Goal: Check status: Check status

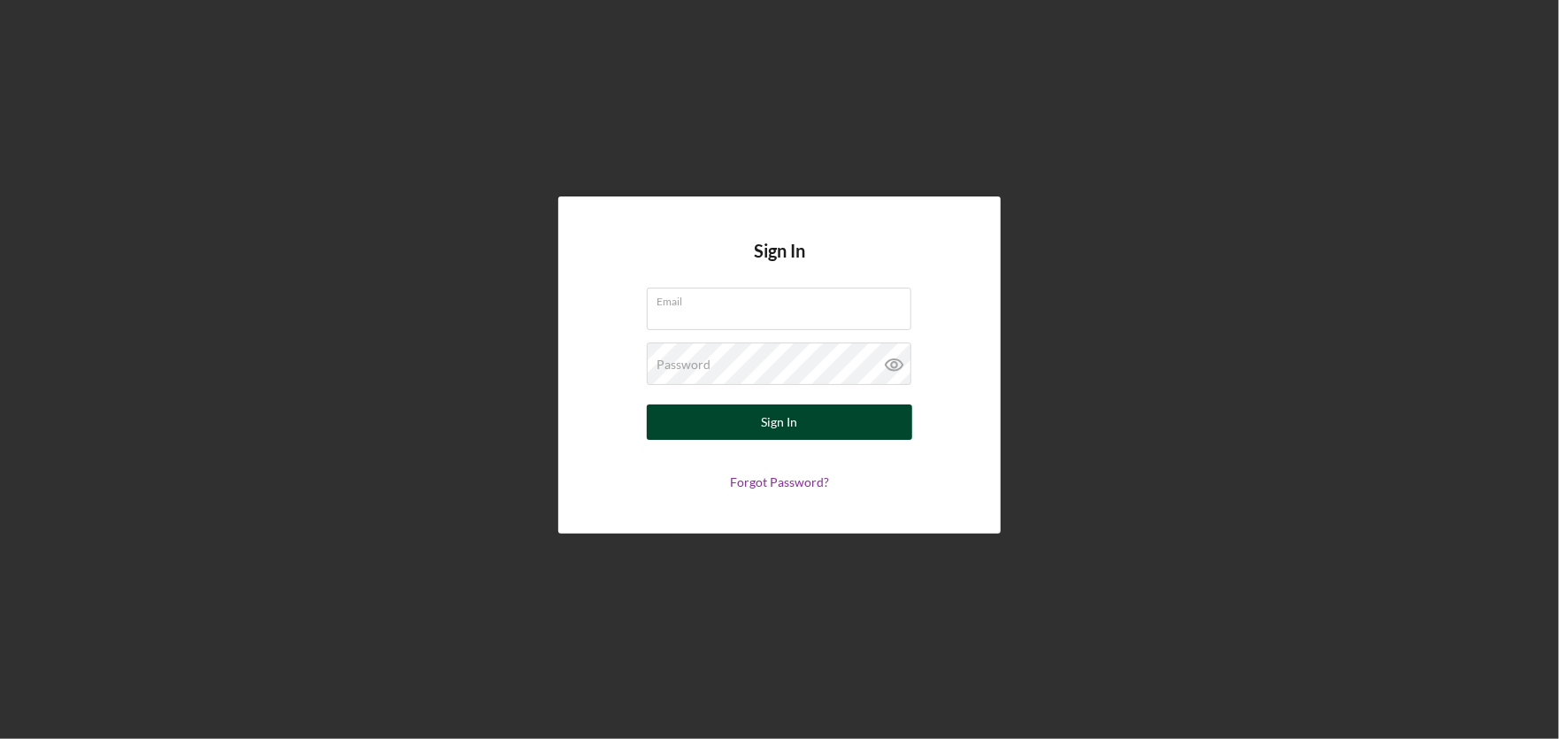
type input "[PERSON_NAME][EMAIL_ADDRESS][DOMAIN_NAME]"
click at [693, 436] on button "Sign In" at bounding box center [779, 421] width 265 height 35
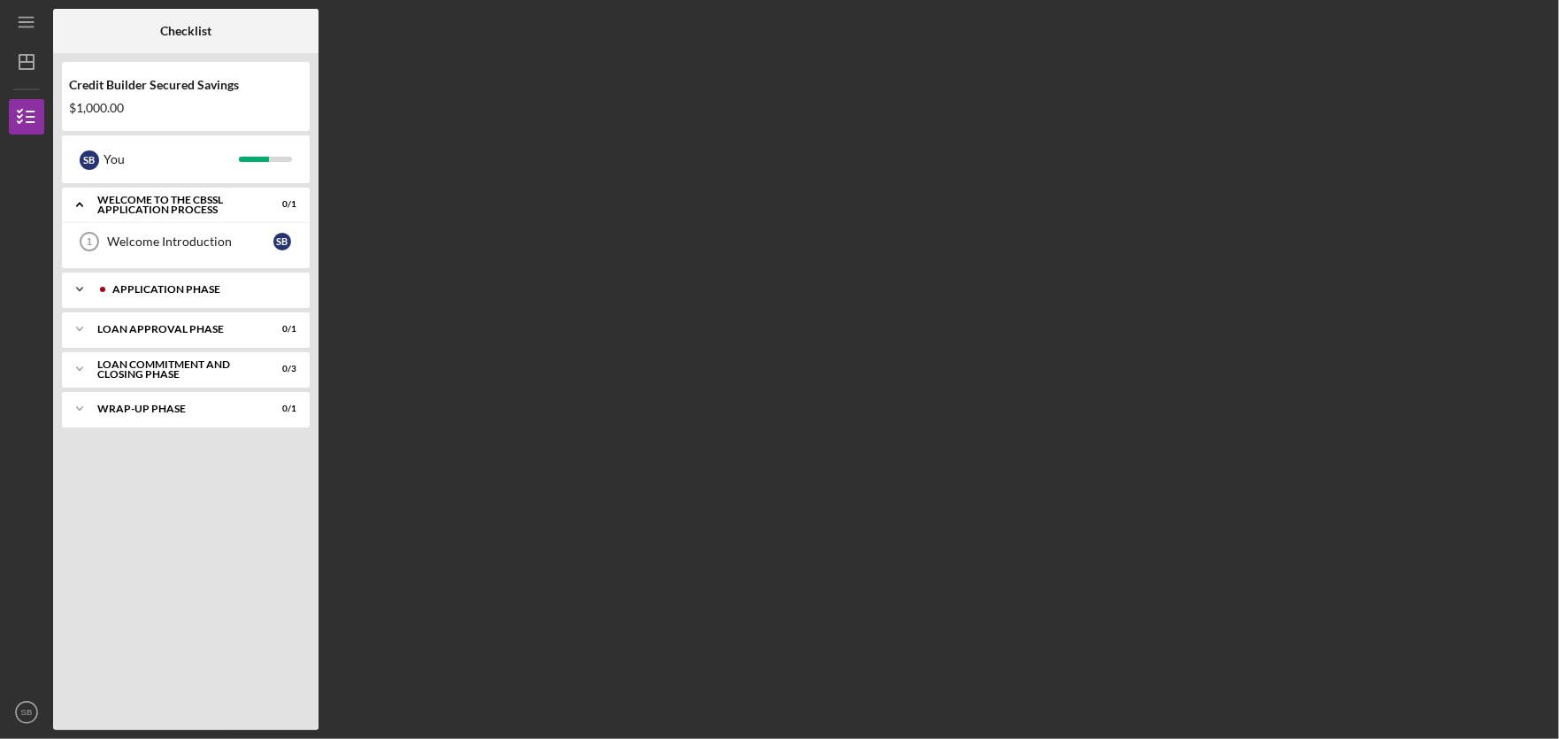
click at [81, 294] on icon "Icon/Expander" at bounding box center [79, 289] width 35 height 35
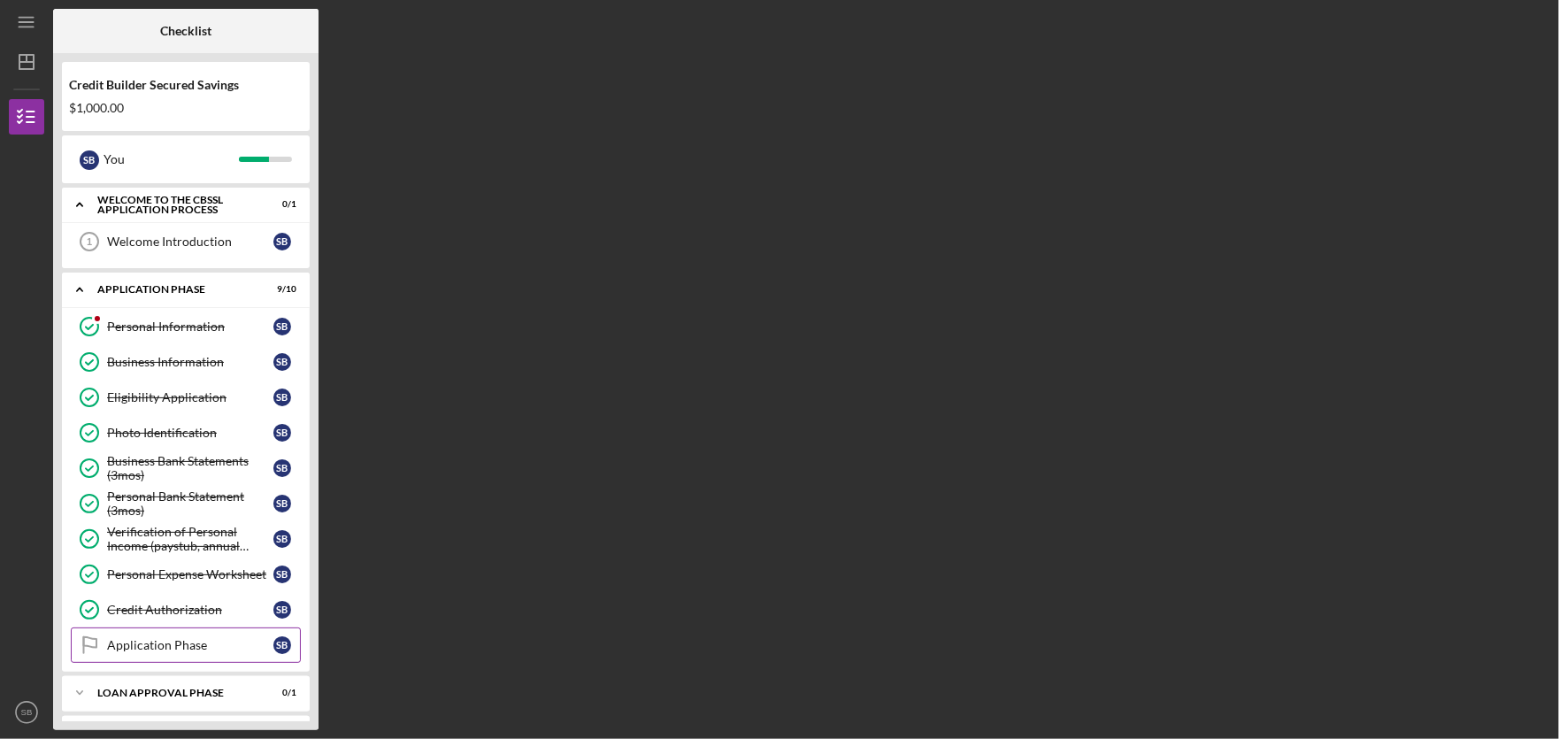
click at [166, 649] on div "Application Phase" at bounding box center [190, 645] width 166 height 14
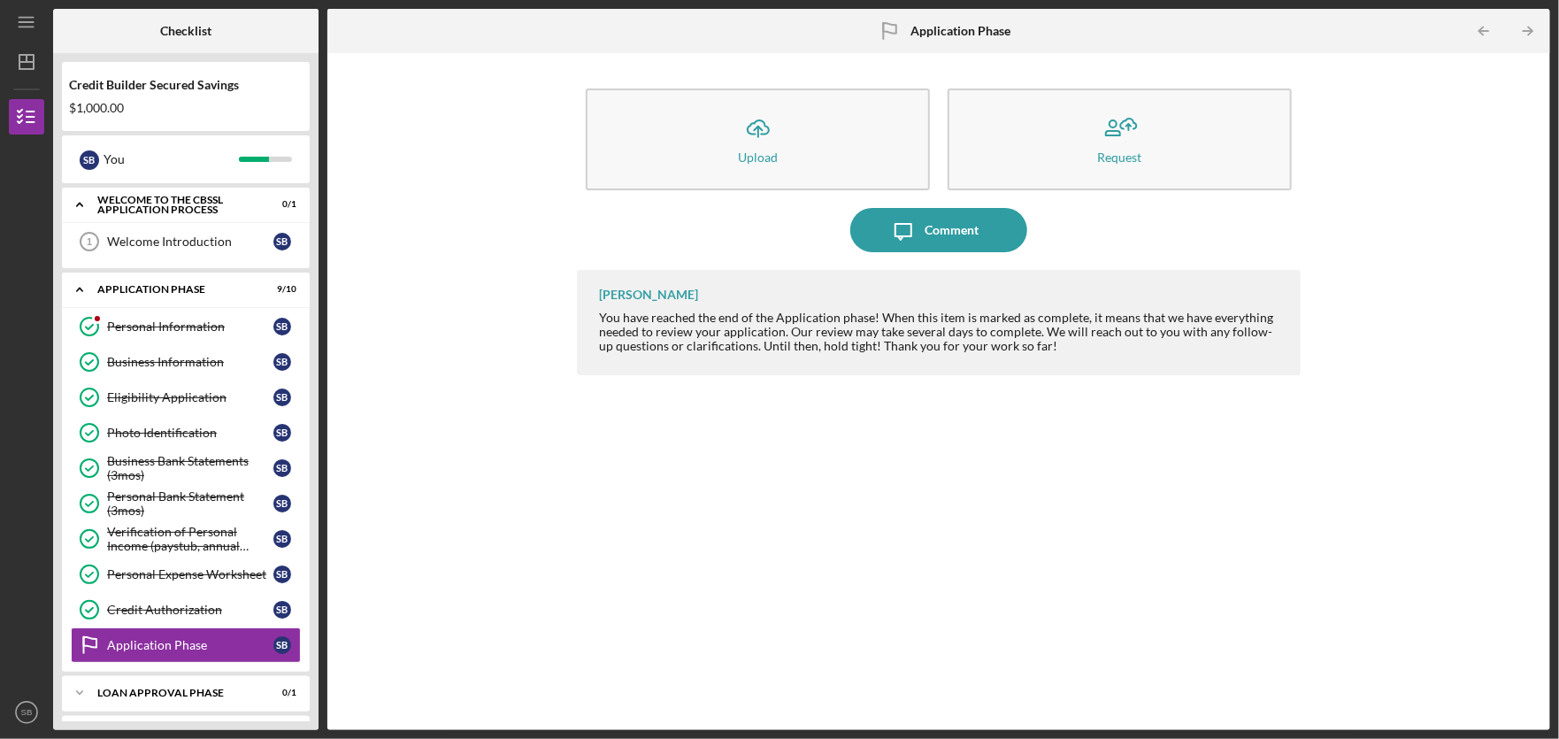
click at [1549, 312] on div "Icon/Upload Upload Request Icon/Message Comment [PERSON_NAME] You have reached …" at bounding box center [938, 391] width 1223 height 677
click at [250, 697] on div "Loan Approval Phase" at bounding box center [192, 692] width 190 height 11
click at [78, 694] on polyline at bounding box center [79, 694] width 5 height 4
click at [78, 694] on polyline at bounding box center [79, 693] width 5 height 4
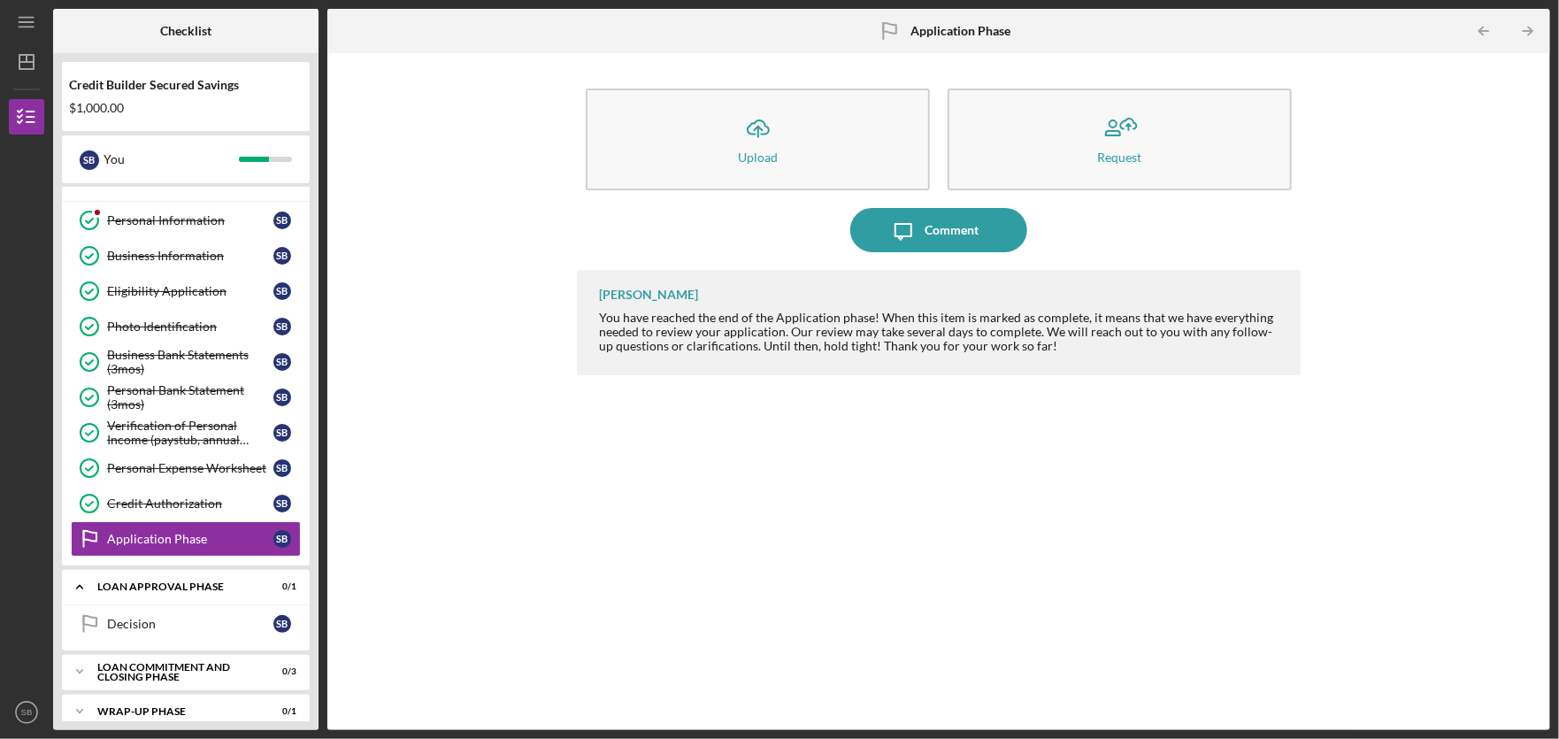
scroll to position [125, 0]
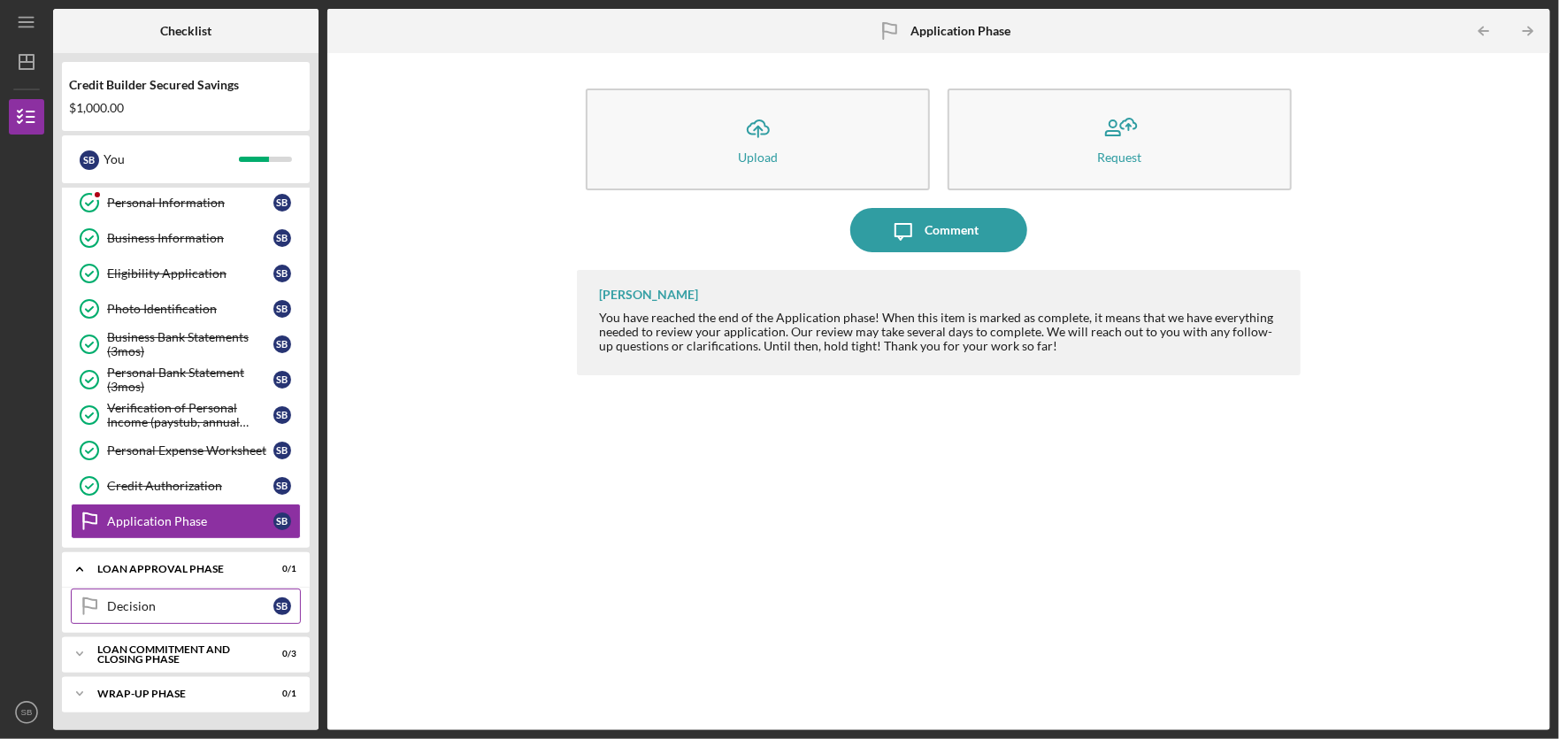
click at [150, 610] on div "Decision" at bounding box center [190, 606] width 166 height 14
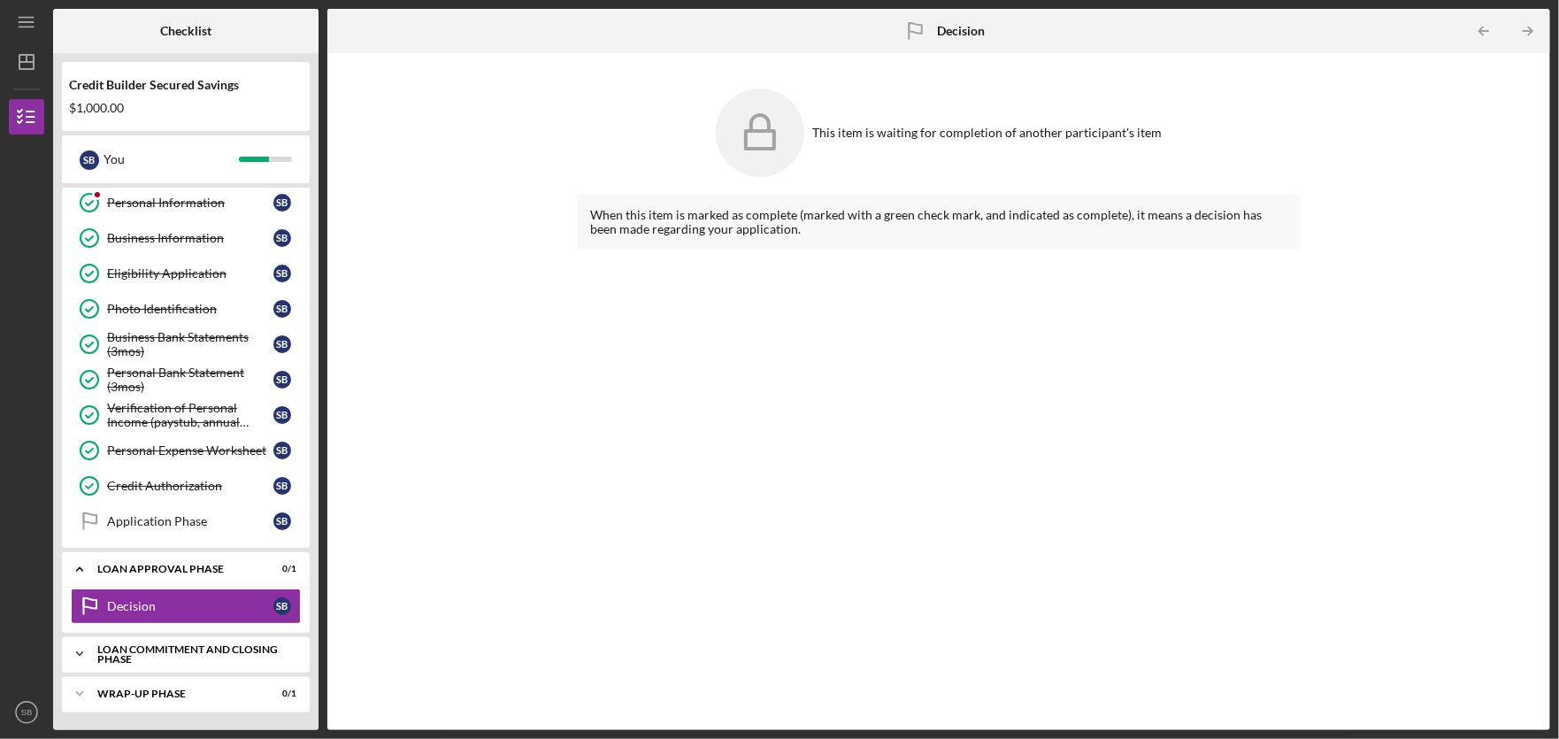
click at [154, 663] on div "Loan Commitment and Closing Phase" at bounding box center [192, 654] width 190 height 20
click at [245, 682] on link "Business Bank Account Business Bank Account S B" at bounding box center [186, 689] width 230 height 35
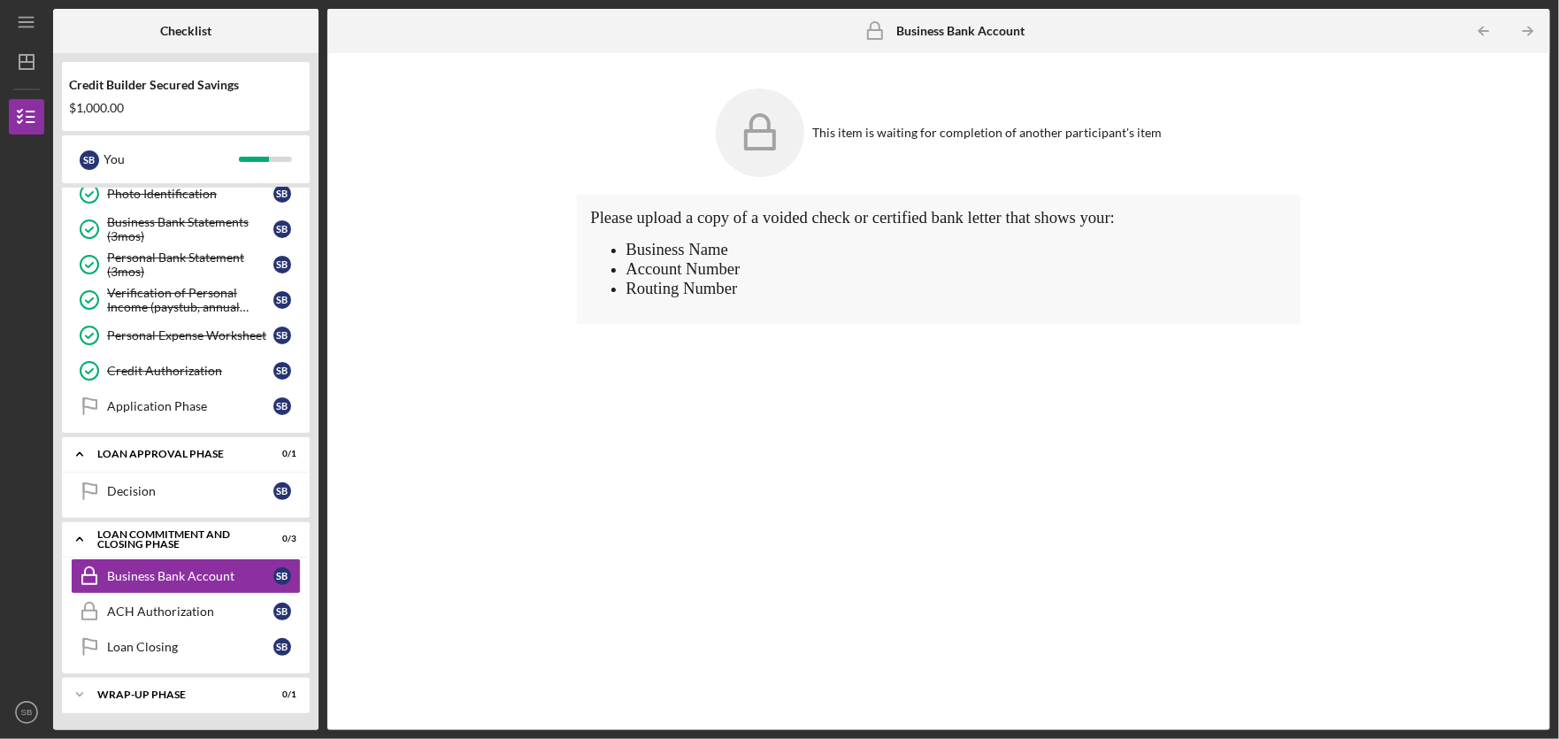
scroll to position [240, 0]
click at [199, 617] on div "ACH Authorization" at bounding box center [190, 610] width 166 height 14
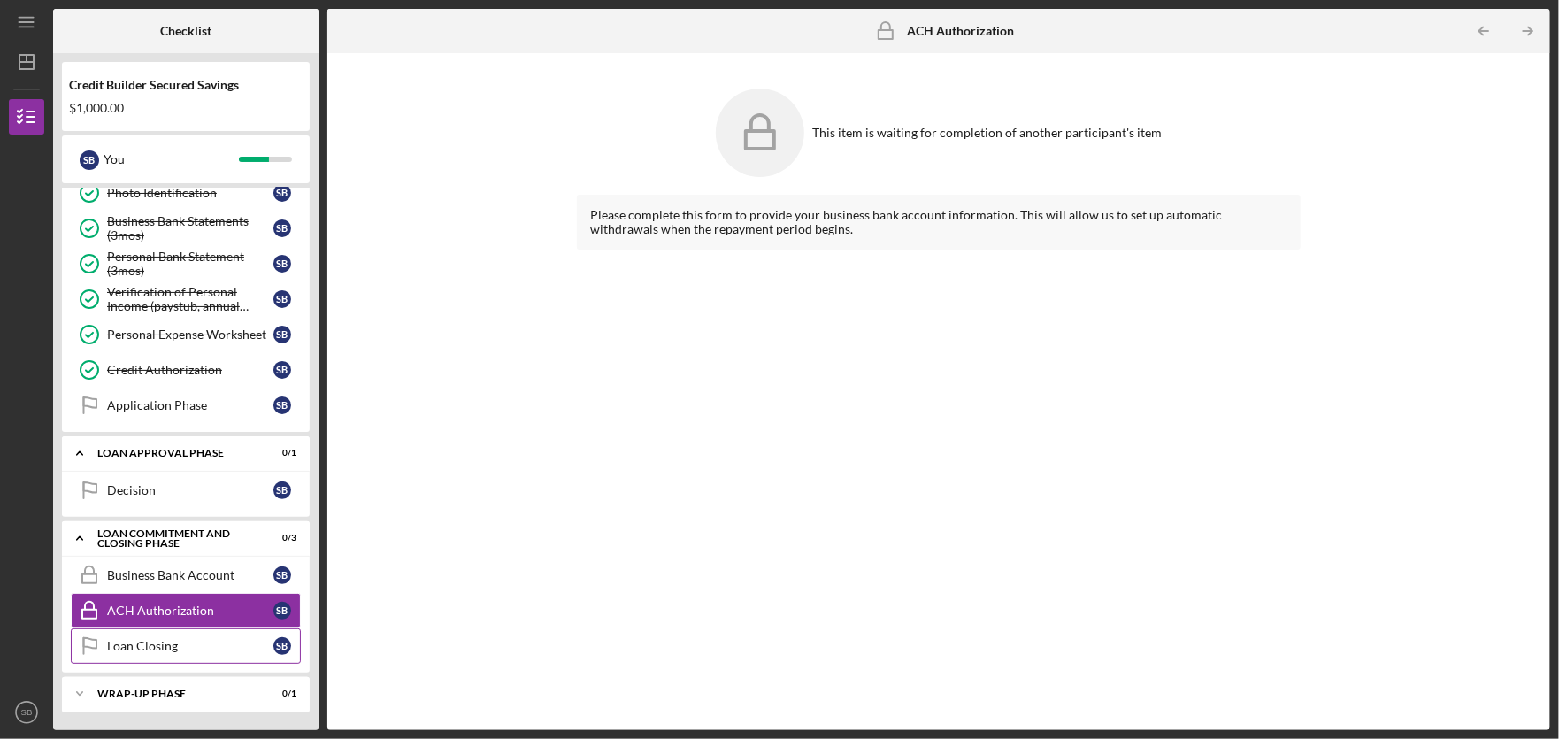
click at [183, 650] on div "Loan Closing" at bounding box center [190, 646] width 166 height 14
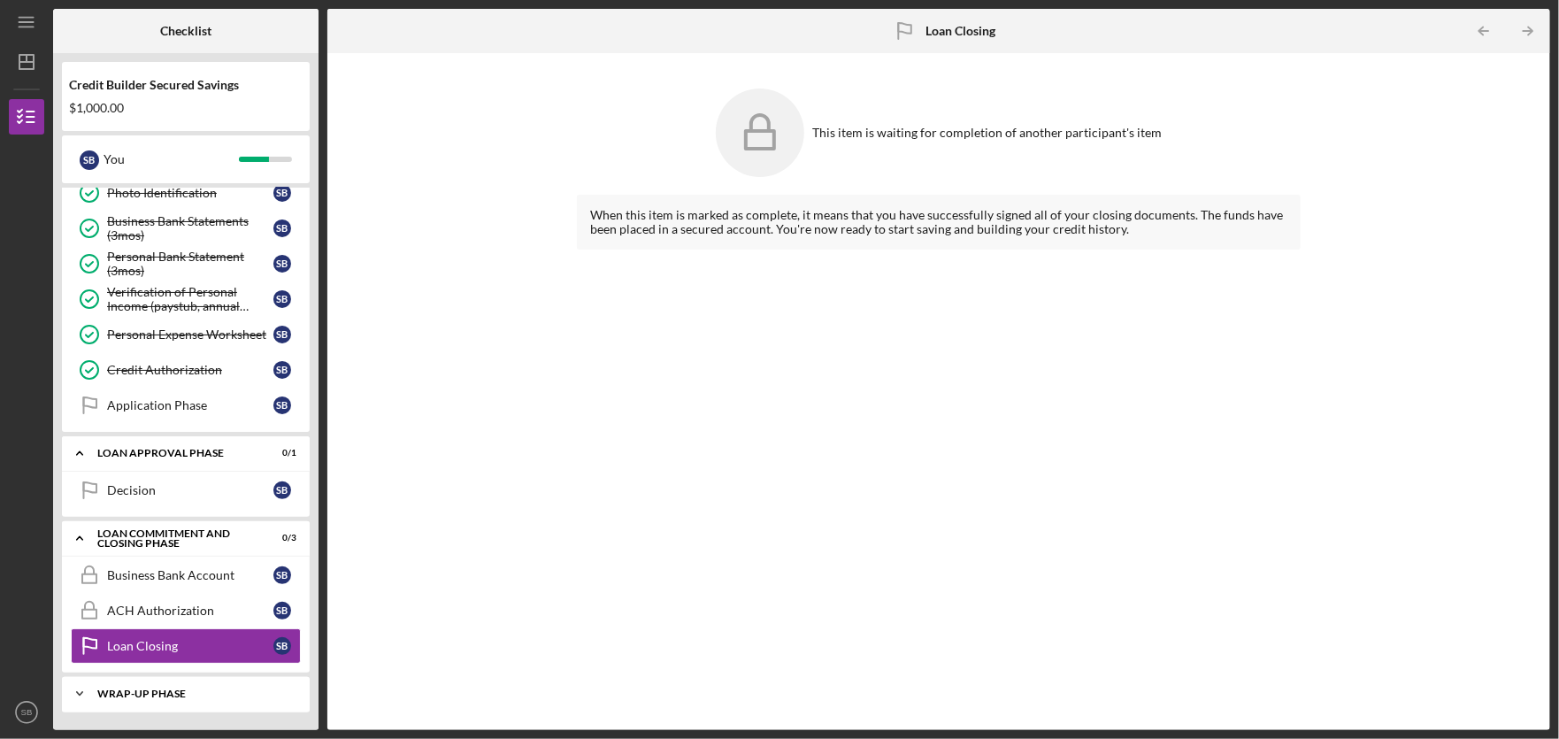
click at [183, 698] on div "Wrap-Up Phase" at bounding box center [192, 693] width 190 height 11
click at [449, 105] on div "This item is waiting for completion of another participant's item When this ite…" at bounding box center [938, 391] width 1205 height 659
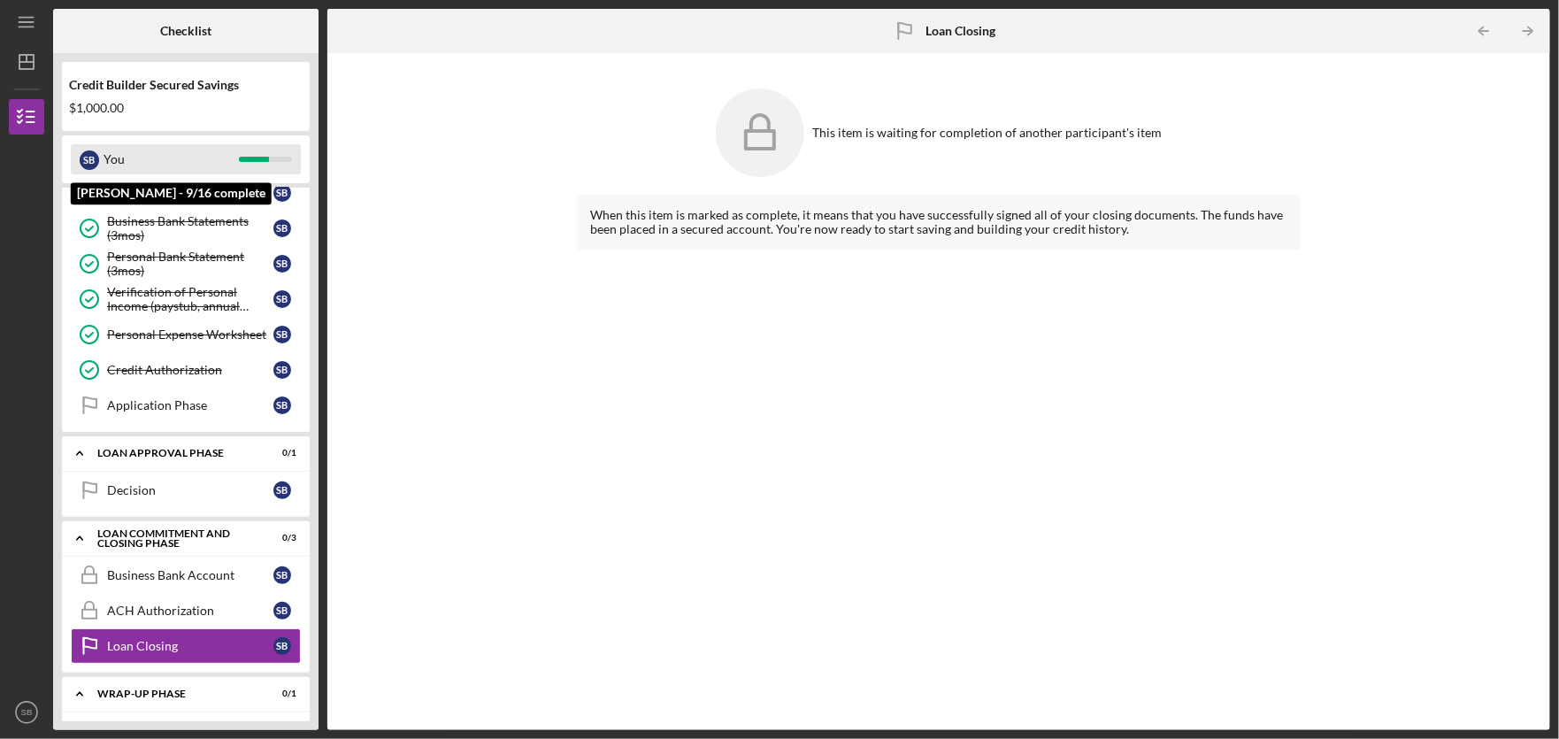
click at [97, 161] on div "S B" at bounding box center [89, 159] width 19 height 19
click at [25, 22] on icon "Icon/Menu" at bounding box center [27, 23] width 40 height 40
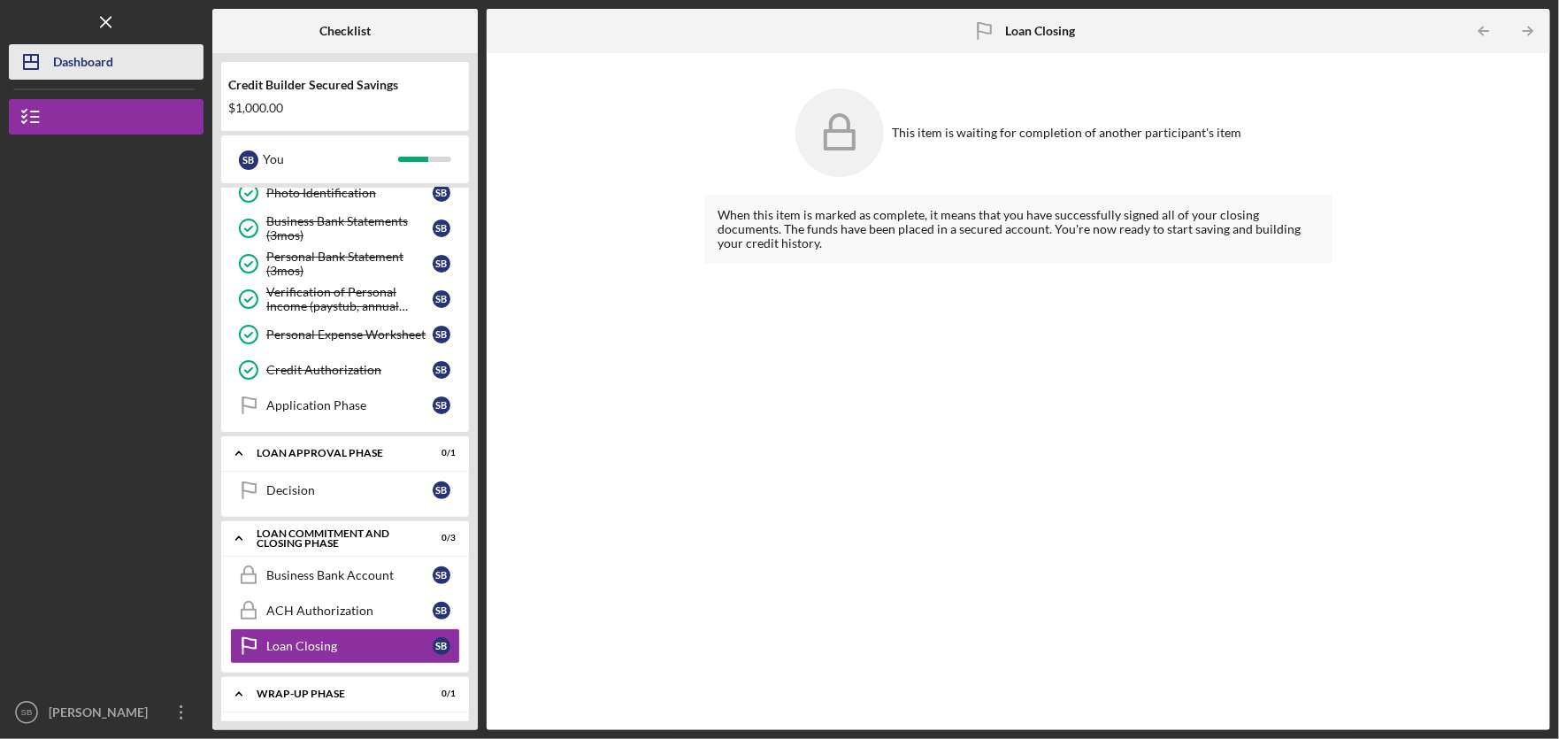
click at [88, 67] on div "Dashboard" at bounding box center [83, 64] width 60 height 40
